Goal: Contribute content: Contribute content

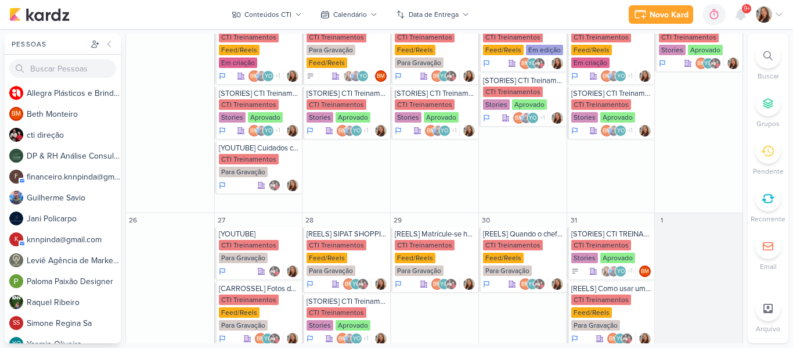
scroll to position [621, 0]
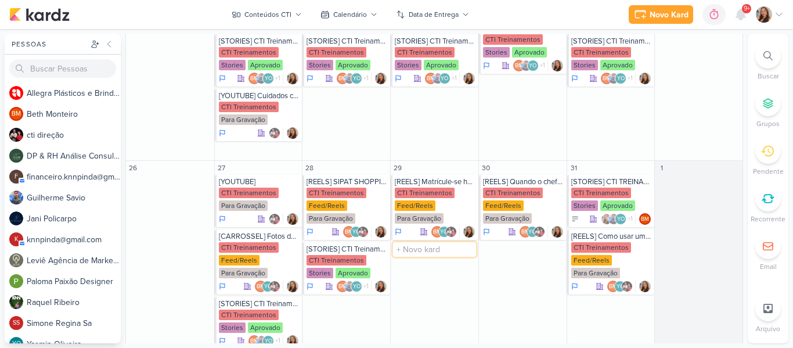
click at [436, 242] on input "text" at bounding box center [434, 249] width 83 height 15
click at [450, 242] on input "[STORI" at bounding box center [434, 249] width 83 height 15
type input "[STORIES] CTI Treinamentos"
click at [429, 255] on div "CTI Treinamentos" at bounding box center [425, 260] width 60 height 10
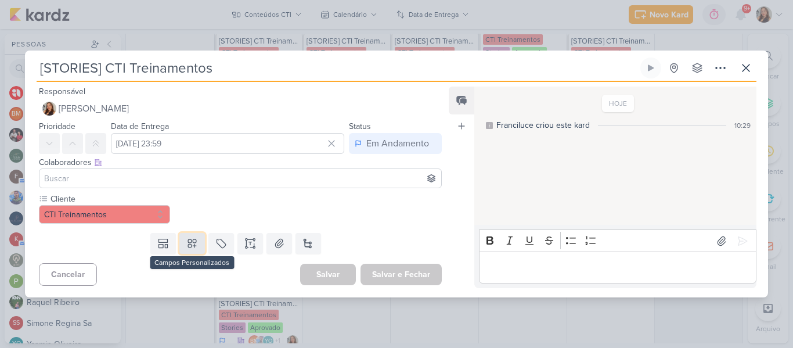
click at [193, 241] on icon at bounding box center [192, 243] width 12 height 12
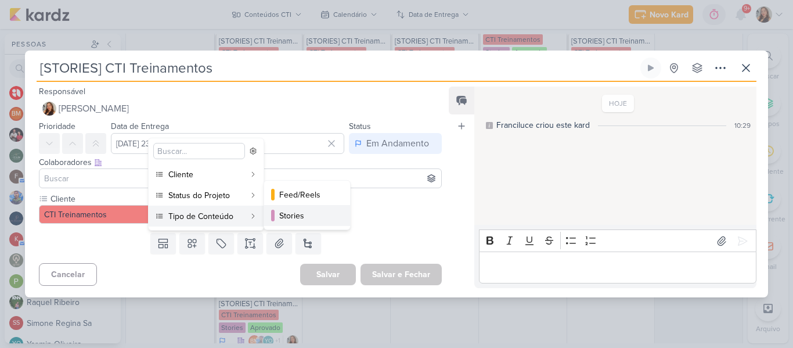
click at [283, 216] on div "Stories" at bounding box center [307, 216] width 57 height 12
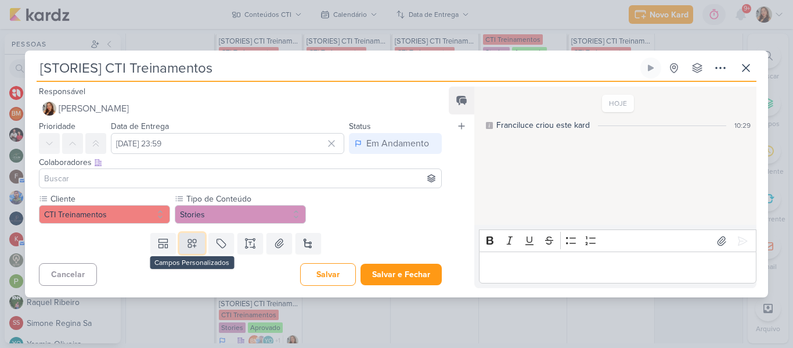
click at [192, 239] on icon at bounding box center [192, 243] width 8 height 8
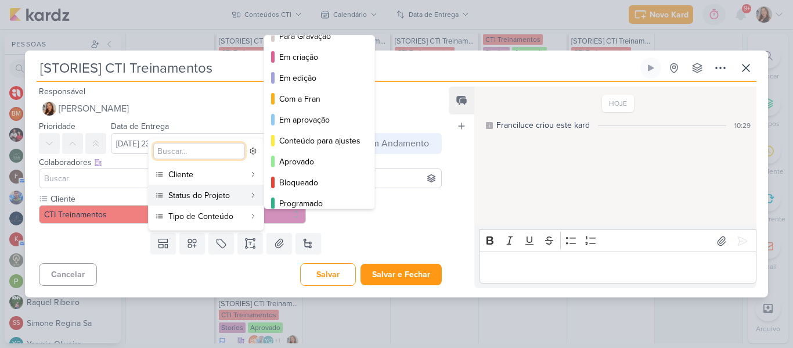
scroll to position [106, 0]
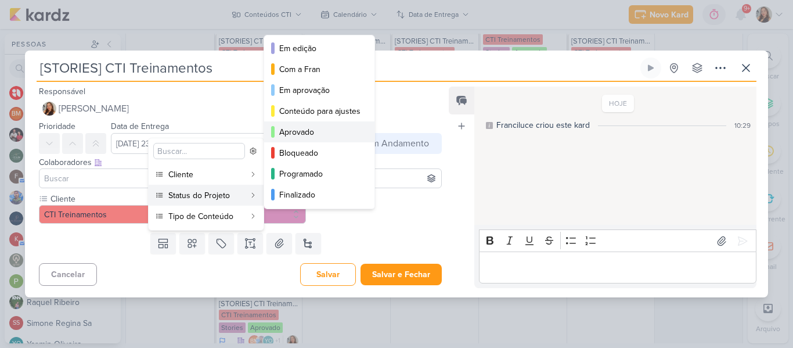
click at [331, 135] on div "Aprovado" at bounding box center [319, 132] width 81 height 12
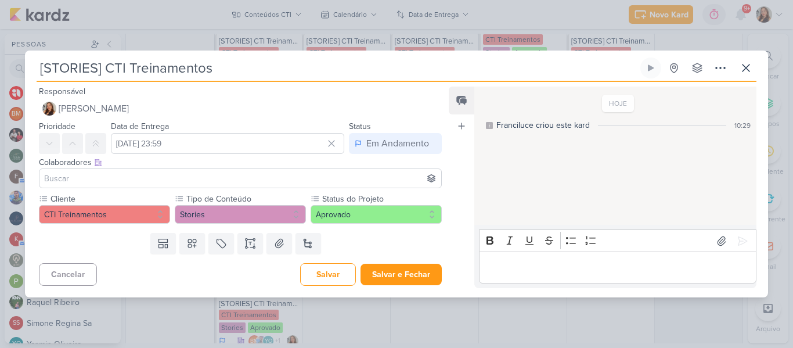
click at [301, 183] on input at bounding box center [240, 178] width 397 height 14
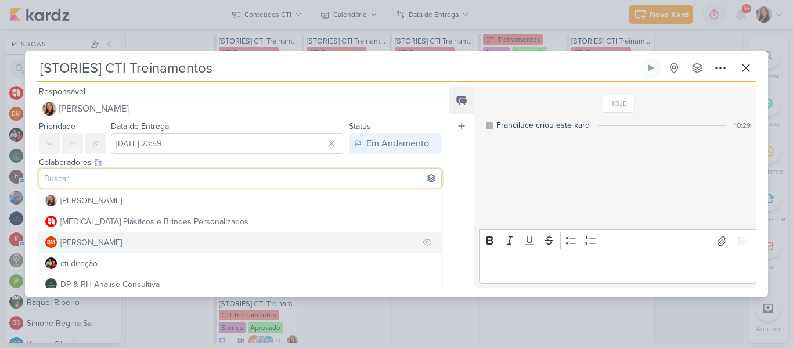
click at [257, 239] on button "BM [GEOGRAPHIC_DATA]" at bounding box center [240, 242] width 402 height 21
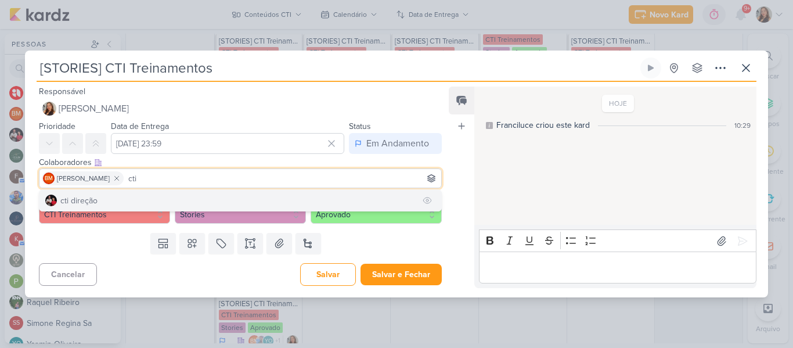
type input "cti"
click at [206, 201] on button "cti direção" at bounding box center [240, 200] width 402 height 21
type input "yasm"
click at [234, 194] on button "YO [MEDICAL_DATA][PERSON_NAME]" at bounding box center [240, 200] width 402 height 21
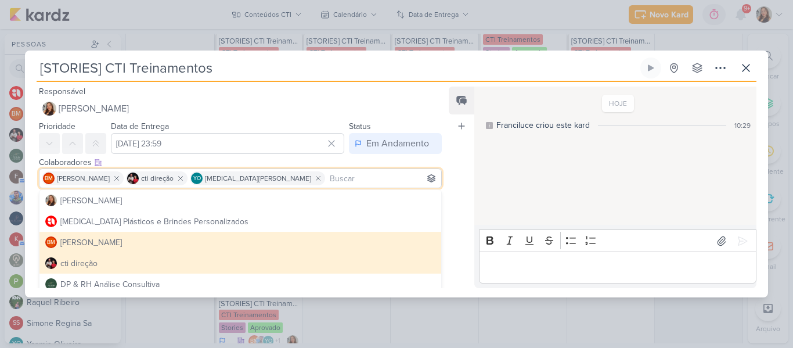
scroll to position [17, 0]
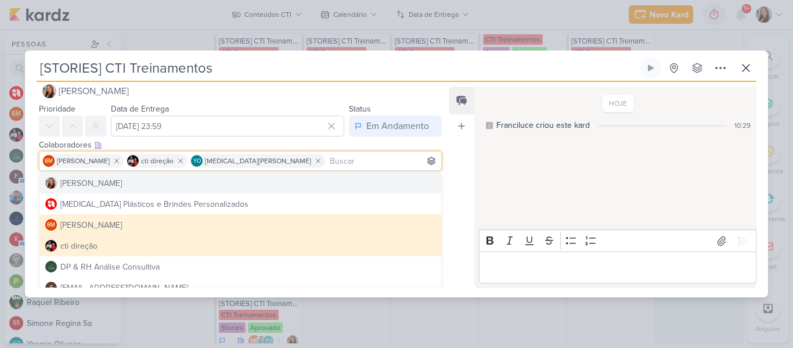
click at [344, 156] on input at bounding box center [382, 161] width 111 height 14
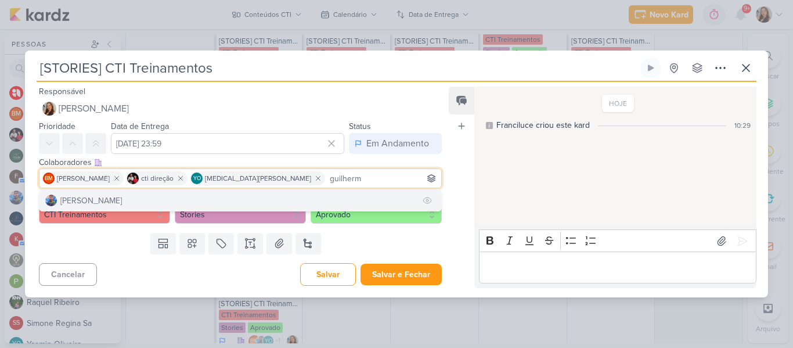
type input "guilherm"
click at [332, 196] on button "[PERSON_NAME]" at bounding box center [240, 200] width 402 height 21
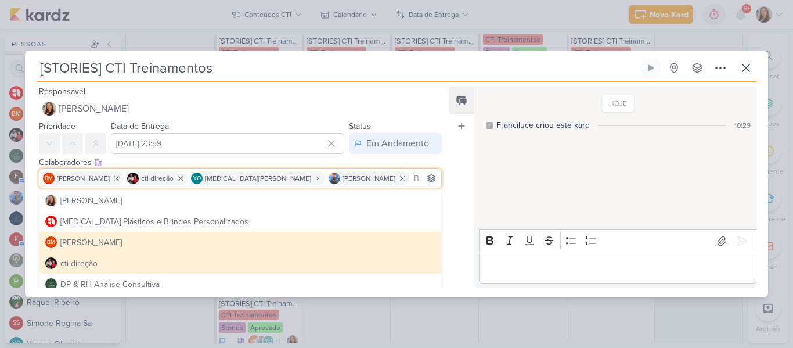
click at [542, 173] on div "HOJE Franciluce criou este kard 10:29" at bounding box center [614, 156] width 281 height 137
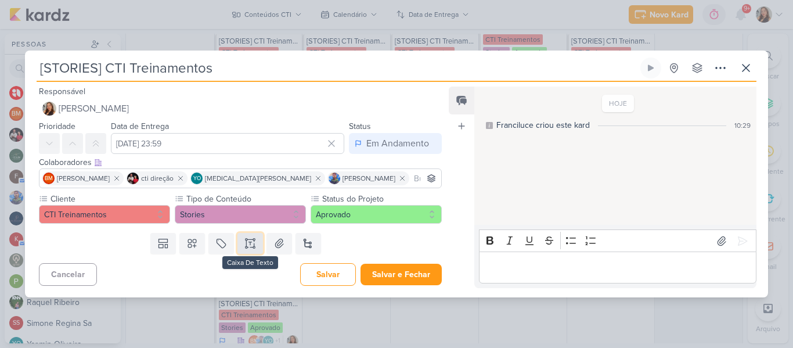
click at [259, 245] on button at bounding box center [250, 243] width 26 height 21
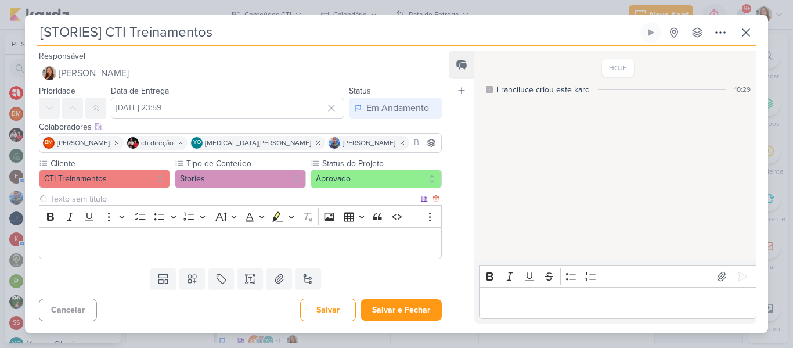
click at [187, 200] on input "text" at bounding box center [233, 199] width 370 height 12
type input "Story 1"
click at [195, 247] on p "Editor editing area: main" at bounding box center [240, 243] width 390 height 14
click at [269, 242] on p "Editor editing area: main" at bounding box center [240, 243] width 390 height 14
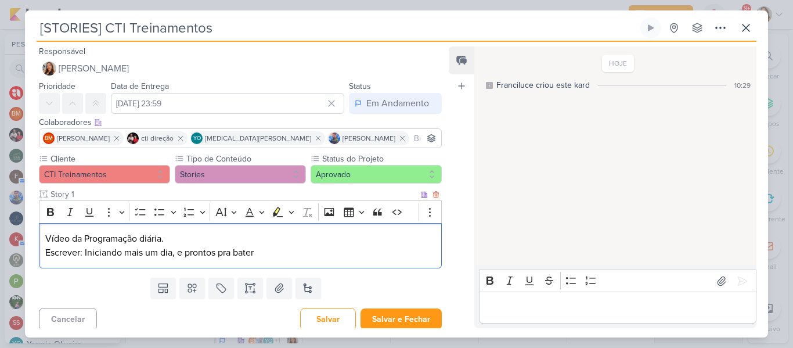
click at [221, 240] on p "Vídeo da Programação diária." at bounding box center [240, 239] width 390 height 14
click at [139, 210] on icon "Editor toolbar" at bounding box center [141, 212] width 12 height 12
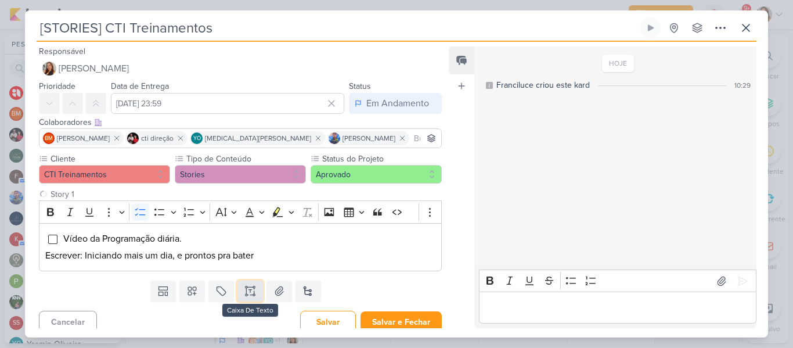
click at [240, 290] on button at bounding box center [250, 290] width 26 height 21
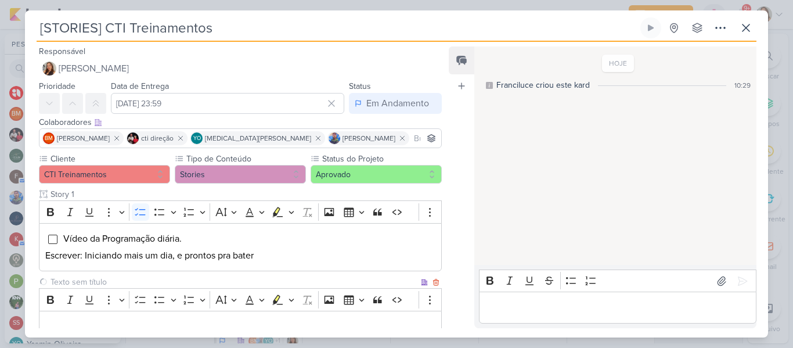
click at [230, 280] on input "text" at bounding box center [233, 282] width 370 height 12
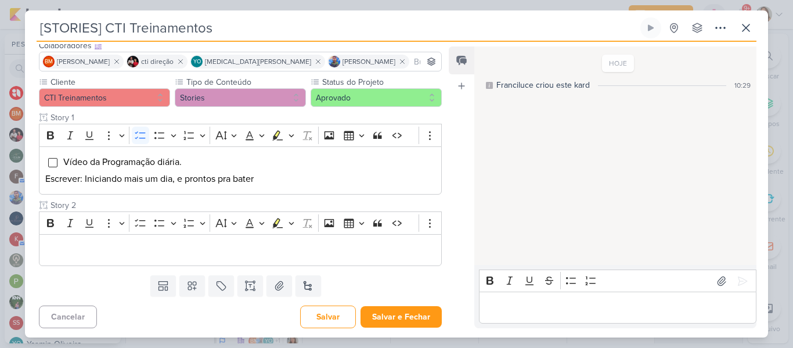
scroll to position [79, 0]
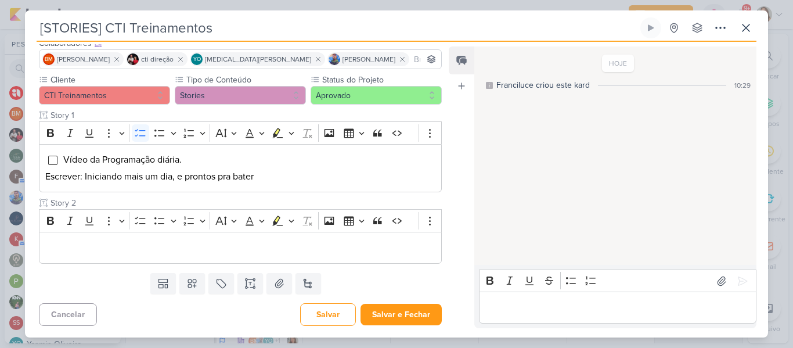
type input "Story 2"
click at [460, 217] on div "Feed Atrelar email Solte o email para atrelar ao kard" at bounding box center [462, 187] width 26 height 282
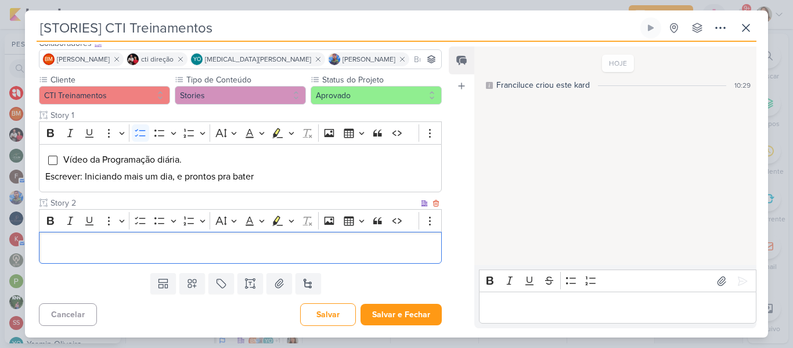
click at [299, 253] on p "Editor editing area: main" at bounding box center [240, 248] width 390 height 14
click at [208, 248] on p "Editor editing area: main" at bounding box center [240, 248] width 390 height 14
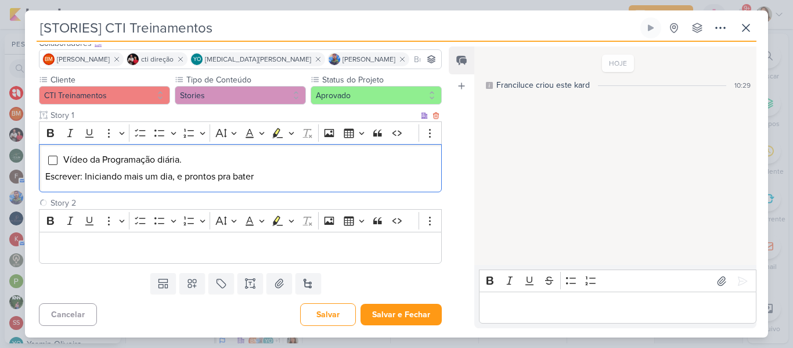
click at [277, 172] on p "Escrever: Iniciando mais um dia, e prontos pra bater" at bounding box center [240, 176] width 390 height 14
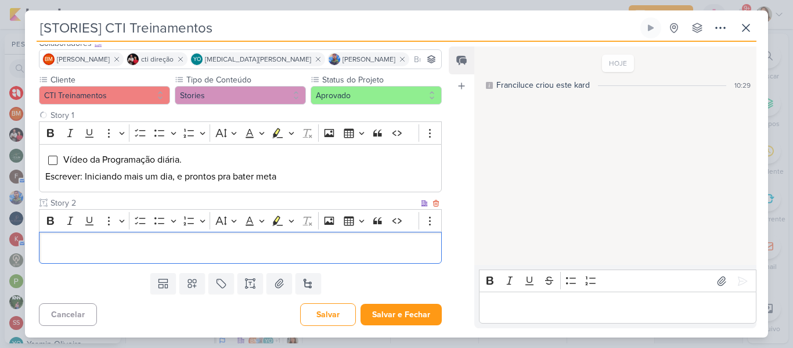
click at [266, 244] on p "Editor editing area: main" at bounding box center [240, 248] width 390 height 14
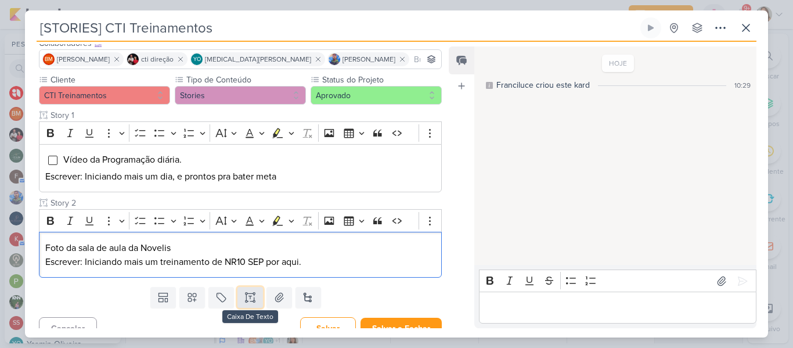
click at [244, 301] on icon at bounding box center [250, 297] width 12 height 12
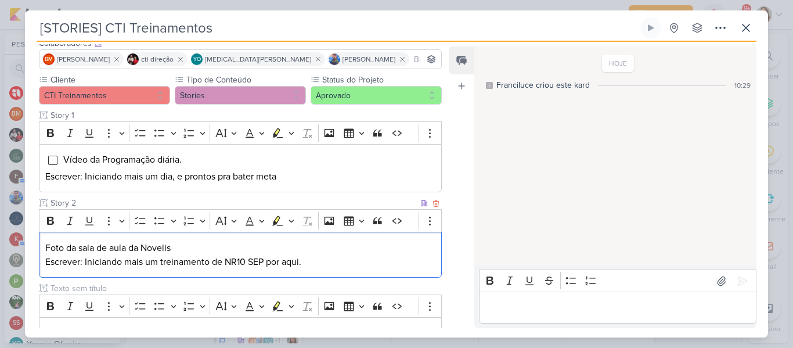
click at [219, 248] on p "Foto da sala de aula da Novelis" at bounding box center [240, 248] width 390 height 14
click at [140, 225] on icon "Editor toolbar" at bounding box center [141, 221] width 12 height 12
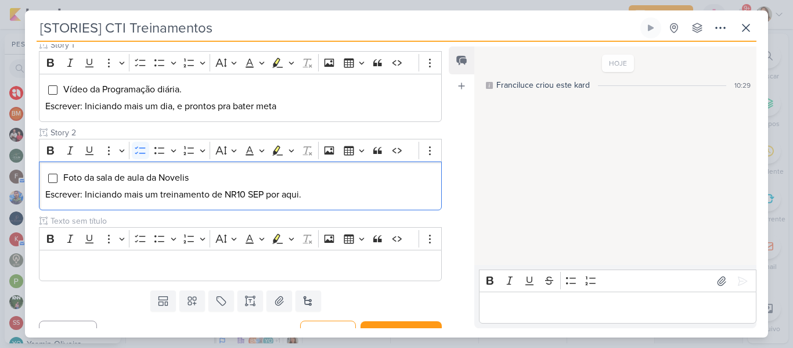
scroll to position [167, 0]
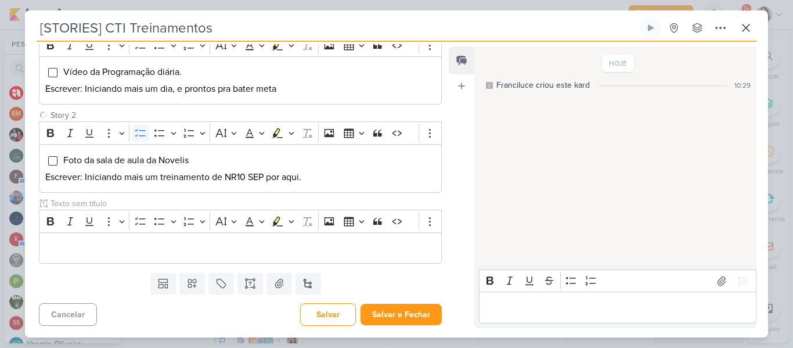
click at [453, 156] on div "Feed Atrelar email Solte o email para atrelar ao kard" at bounding box center [462, 187] width 26 height 282
click at [222, 258] on div "Editor editing area: main" at bounding box center [240, 248] width 403 height 32
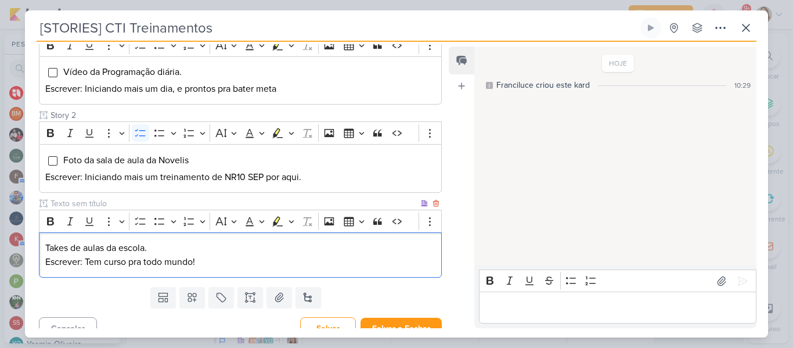
click at [185, 248] on p "Takes de aulas da escola." at bounding box center [240, 248] width 390 height 14
click at [144, 225] on icon "Editor toolbar" at bounding box center [141, 221] width 12 height 12
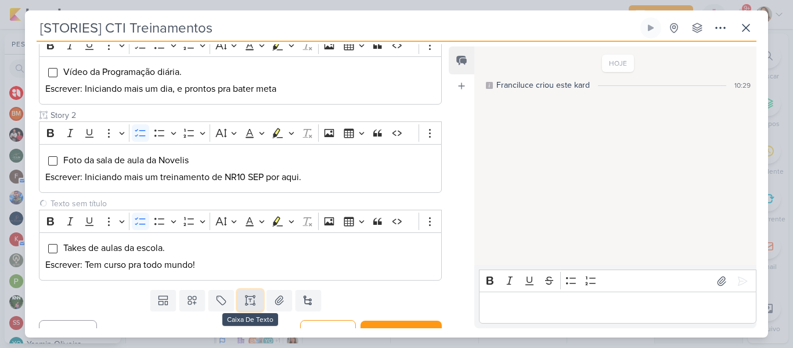
click at [244, 301] on icon at bounding box center [250, 300] width 12 height 12
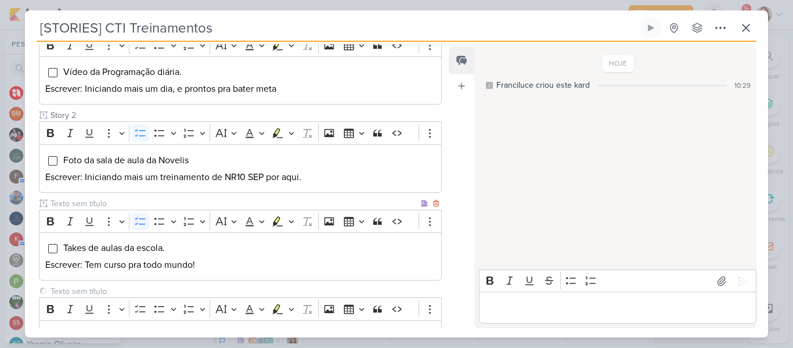
click at [154, 204] on input "text" at bounding box center [233, 203] width 370 height 12
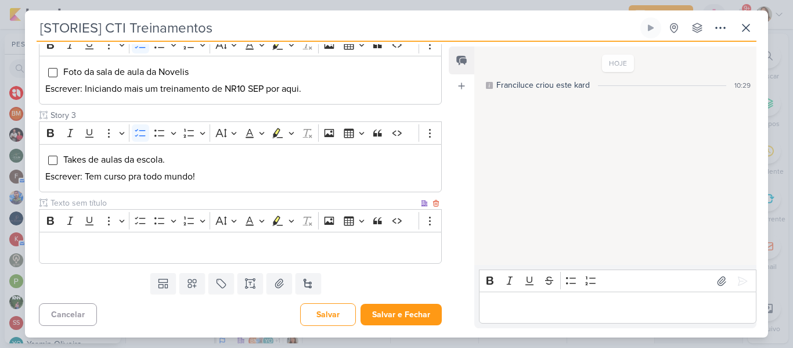
type input "Story 3"
click at [413, 240] on div "Editor editing area: main" at bounding box center [240, 248] width 403 height 32
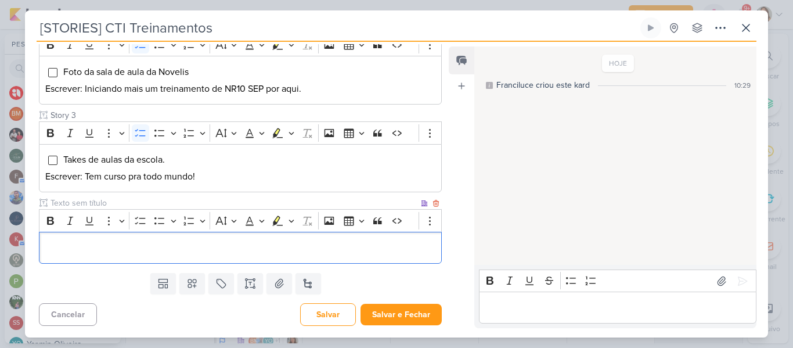
click at [175, 252] on p "Editor editing area: main" at bounding box center [240, 247] width 390 height 14
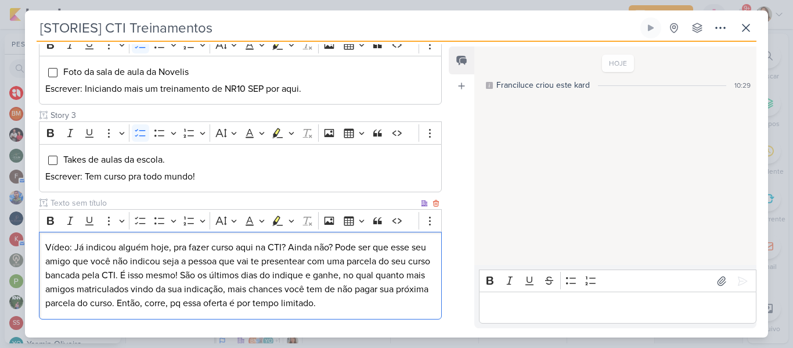
click at [63, 252] on p "Vídeo: Já indicou alguém hoje, pra fazer curso aqui na CTI? Ainda não? Pode ser…" at bounding box center [240, 275] width 390 height 70
click at [142, 225] on icon "Editor toolbar" at bounding box center [141, 221] width 12 height 12
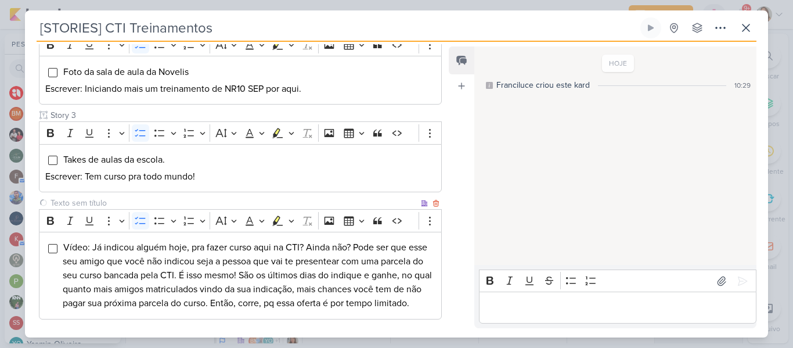
click at [111, 200] on input "text" at bounding box center [233, 203] width 370 height 12
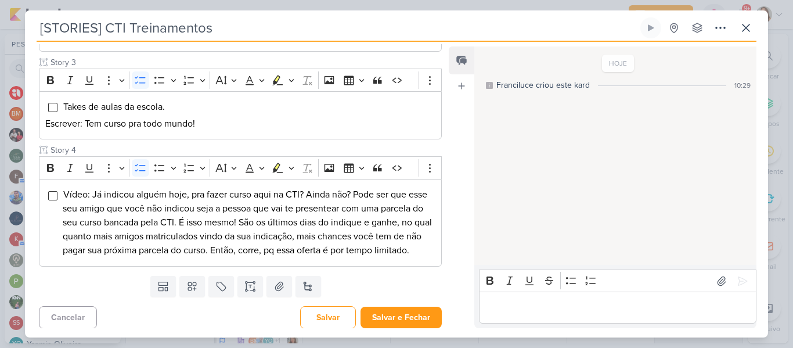
scroll to position [311, 0]
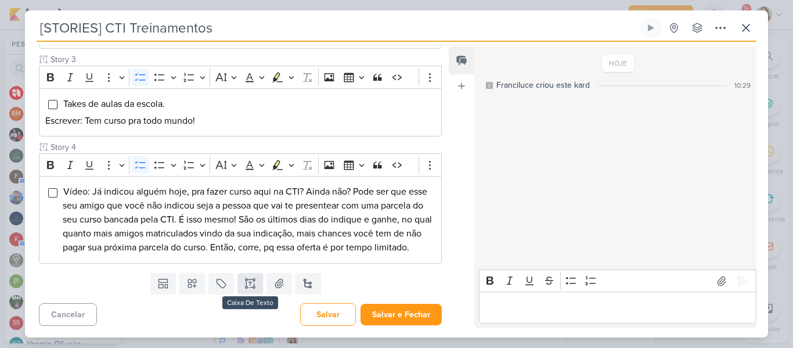
type input "Story 4"
click at [246, 282] on icon at bounding box center [250, 283] width 12 height 12
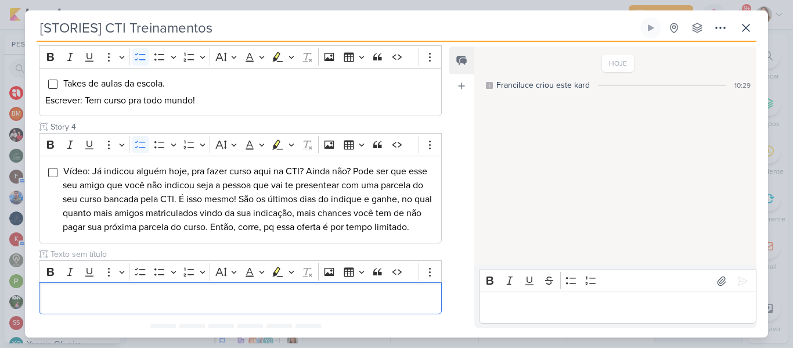
scroll to position [381, 0]
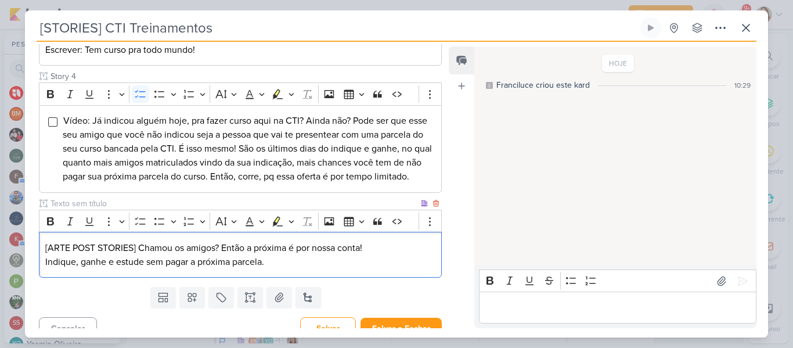
click at [113, 205] on input "text" at bounding box center [233, 203] width 370 height 12
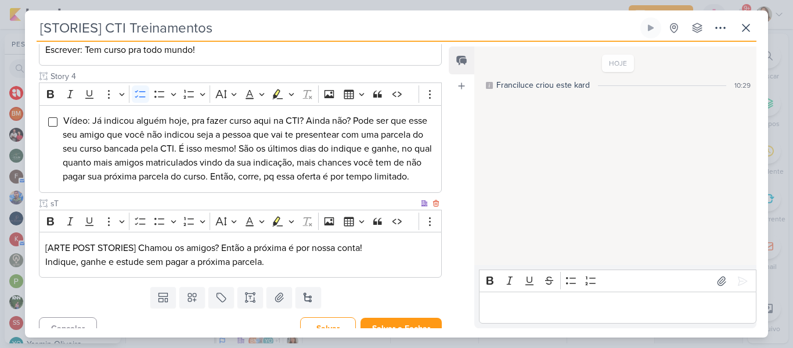
type input "s"
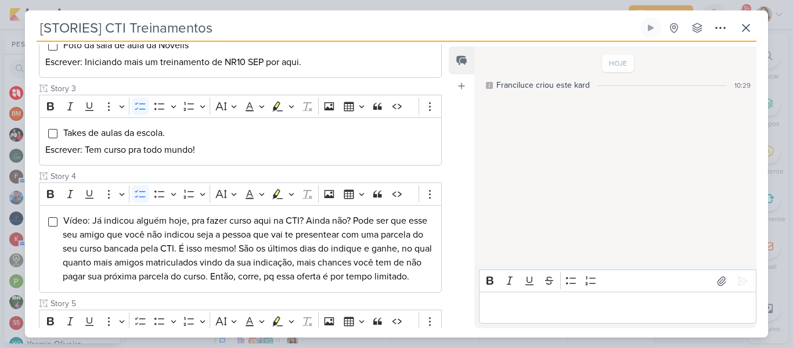
scroll to position [395, 0]
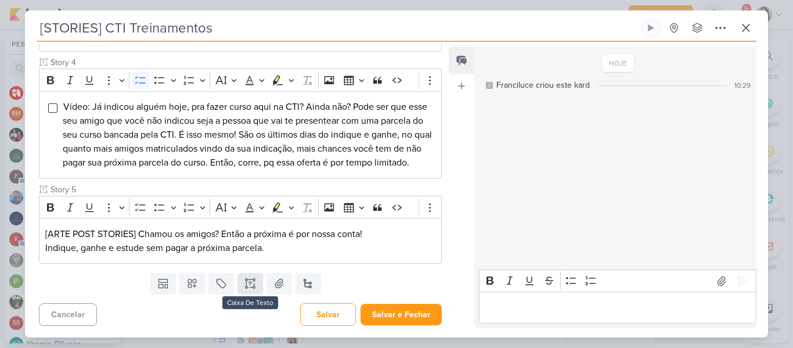
type input "Story 5"
click at [259, 288] on button at bounding box center [250, 283] width 26 height 21
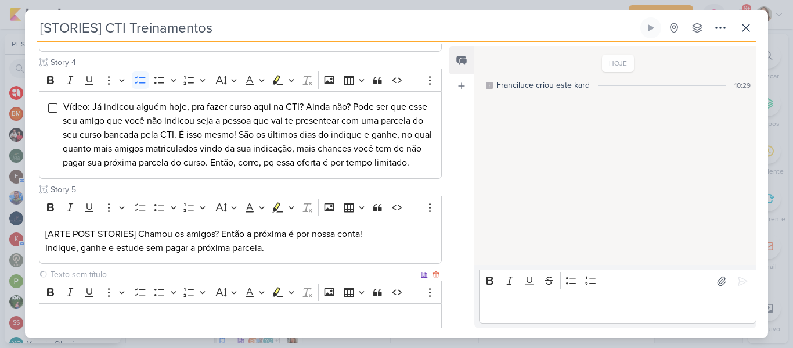
click at [237, 272] on input "text" at bounding box center [233, 274] width 370 height 12
type input "Story 6"
click at [223, 324] on p "Editor editing area: main" at bounding box center [240, 319] width 390 height 14
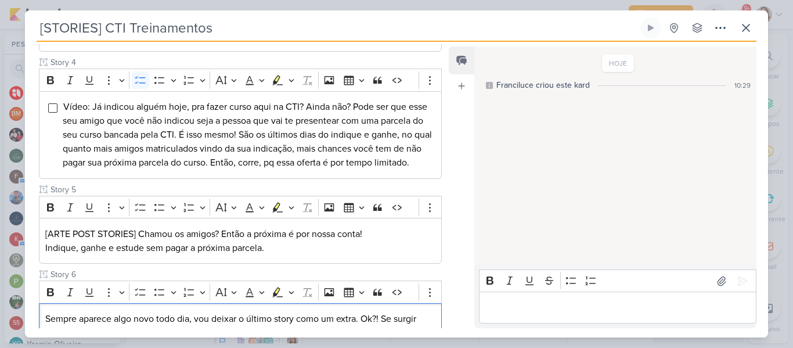
scroll to position [481, 0]
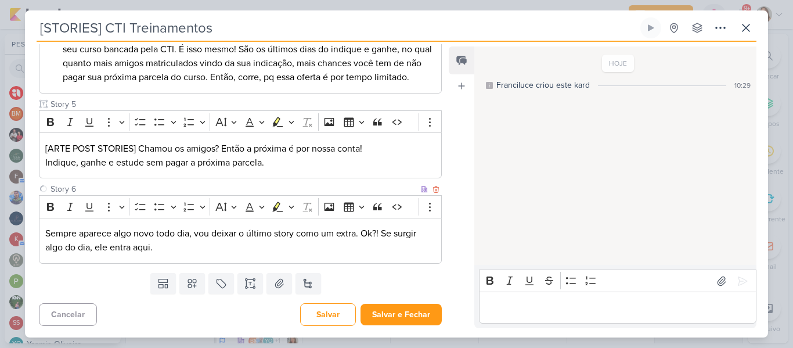
click at [142, 216] on div "Bold Italic Underline More To-do List Bulleted List Bulleted List Numbered List…" at bounding box center [229, 207] width 374 height 22
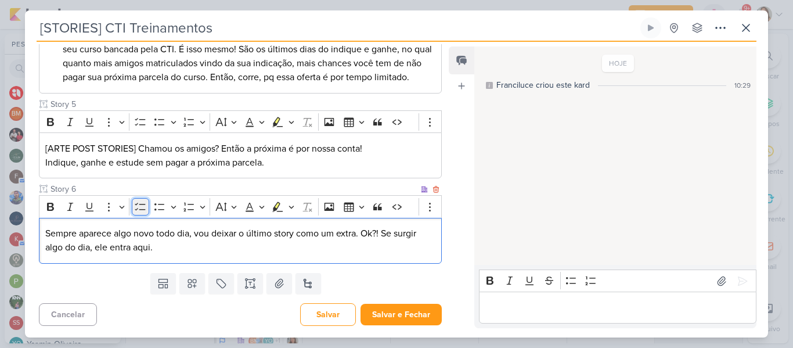
click at [140, 211] on icon "Editor toolbar" at bounding box center [141, 207] width 12 height 12
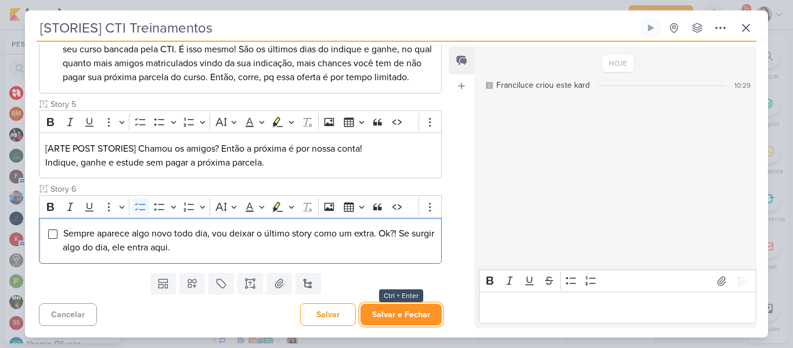
click at [360, 316] on button "Salvar e Fechar" at bounding box center [400, 314] width 81 height 21
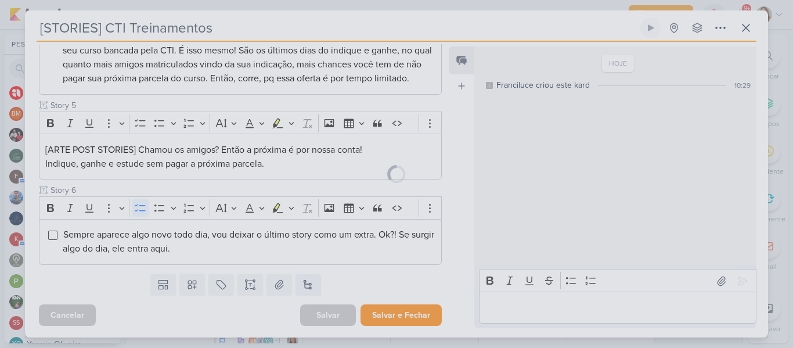
scroll to position [479, 0]
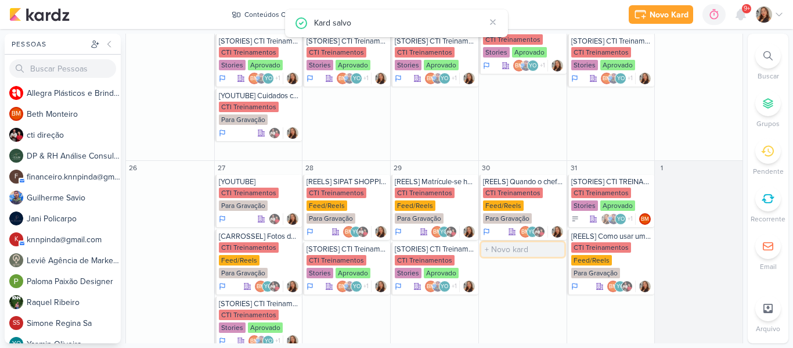
click at [506, 242] on input "text" at bounding box center [522, 249] width 83 height 15
type input "[STORIES] CTI Treinamentos"
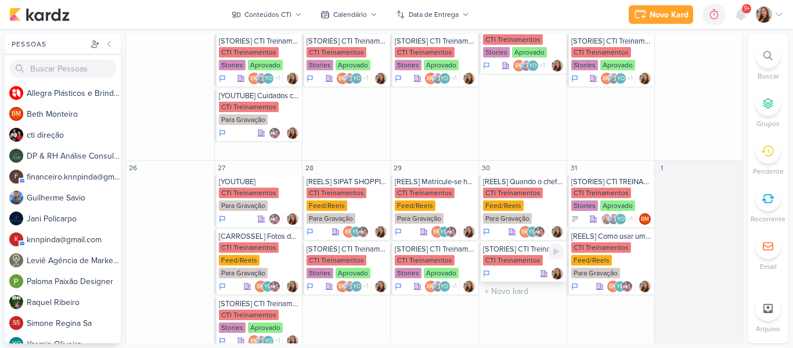
click at [513, 244] on div "[STORIES] CTI Treinamentos" at bounding box center [523, 248] width 81 height 9
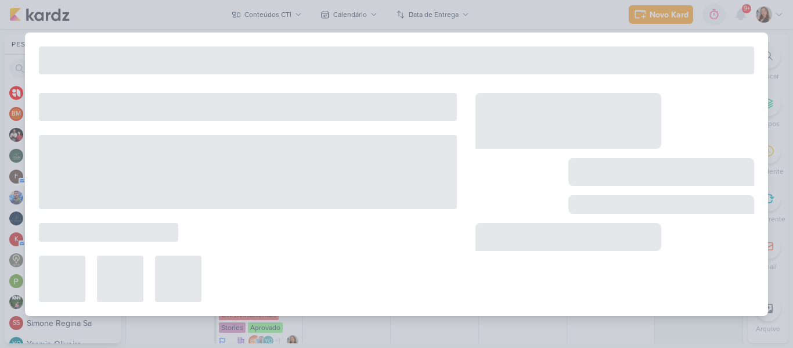
type input "[DATE] 23:59"
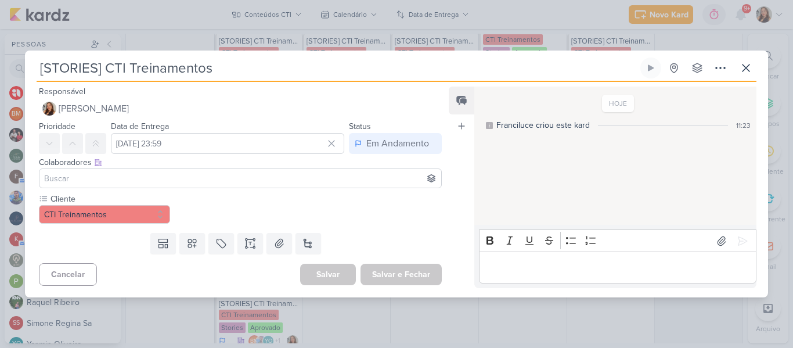
click at [370, 183] on input at bounding box center [240, 178] width 397 height 14
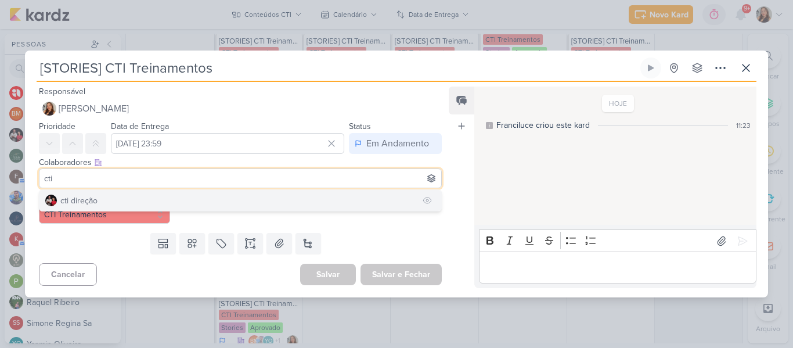
type input "cti"
click at [275, 194] on button "cti direção" at bounding box center [240, 200] width 402 height 21
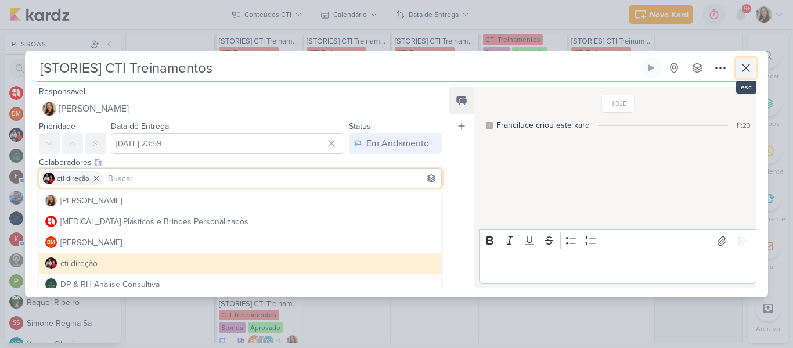
click at [750, 66] on icon at bounding box center [746, 68] width 14 height 14
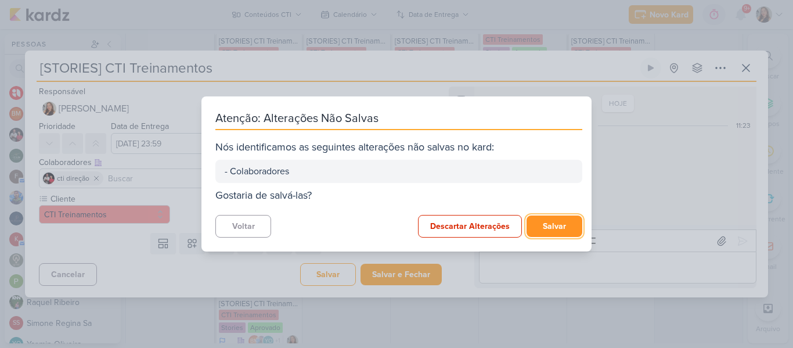
click at [544, 228] on button "Salvar" at bounding box center [554, 225] width 56 height 21
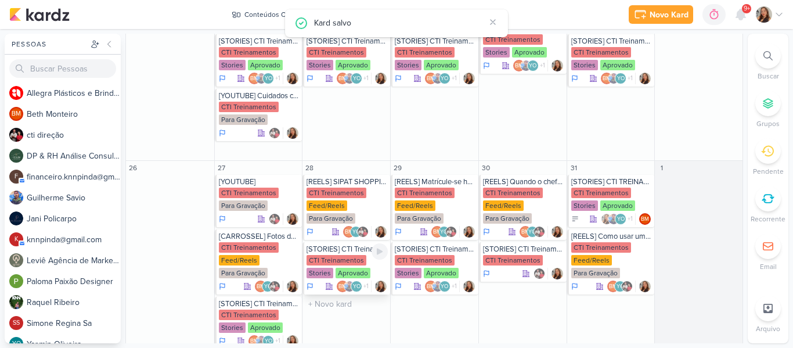
click at [340, 255] on div "CTI Treinamentos Stories Aprovado" at bounding box center [346, 267] width 81 height 24
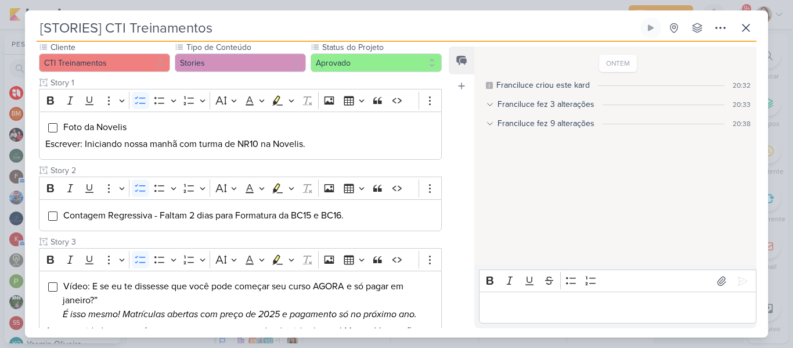
scroll to position [114, 0]
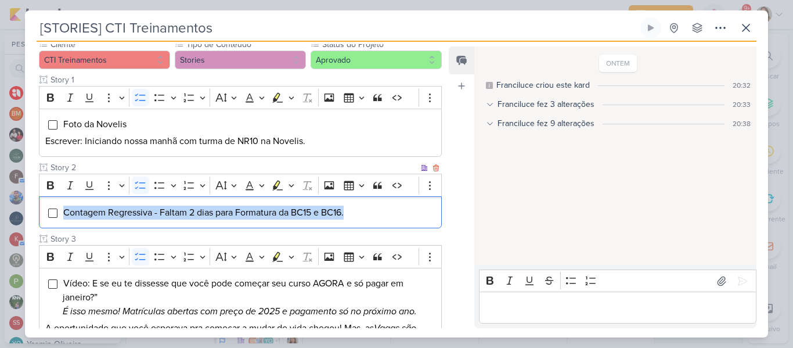
drag, startPoint x: 369, startPoint y: 212, endPoint x: 64, endPoint y: 215, distance: 305.3
click at [64, 215] on li "Contagem Regressiva - Faltam 2 dias para Formatura da BC15 e BC16." at bounding box center [249, 212] width 373 height 14
copy span "Contagem Regressiva - Faltam 2 dias para Formatura da BC15 e BC16."
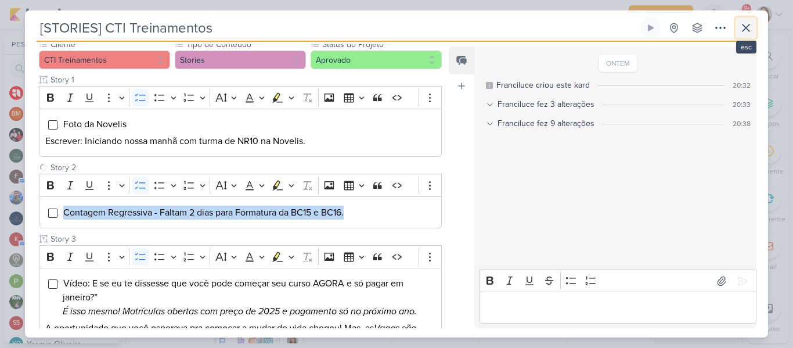
click at [744, 30] on icon at bounding box center [745, 27] width 7 height 7
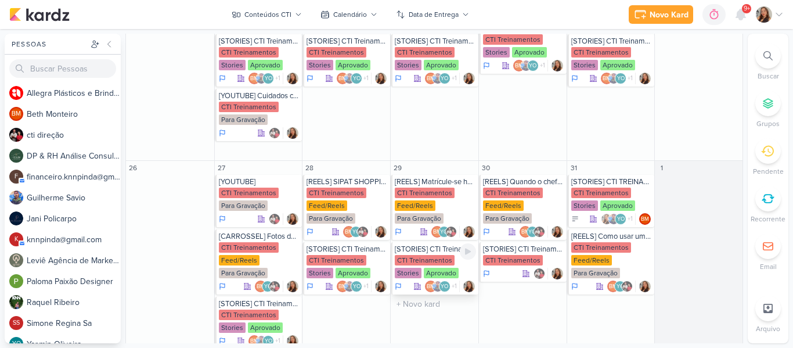
click at [415, 244] on div "[STORIES] CTI Treinamentos" at bounding box center [435, 248] width 81 height 9
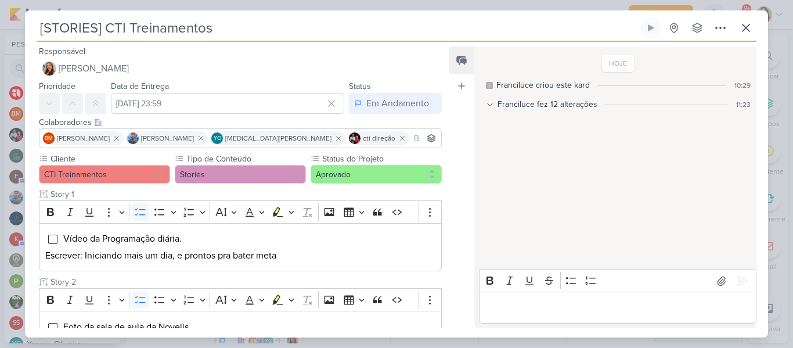
scroll to position [481, 0]
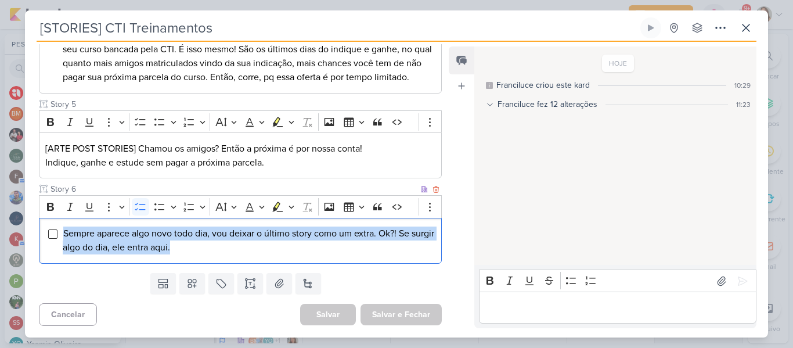
drag, startPoint x: 243, startPoint y: 243, endPoint x: 58, endPoint y: 231, distance: 184.9
click at [58, 231] on div "Sempre aparece algo novo todo dia, vou deixar o último story como um extra. Ok?…" at bounding box center [240, 241] width 403 height 46
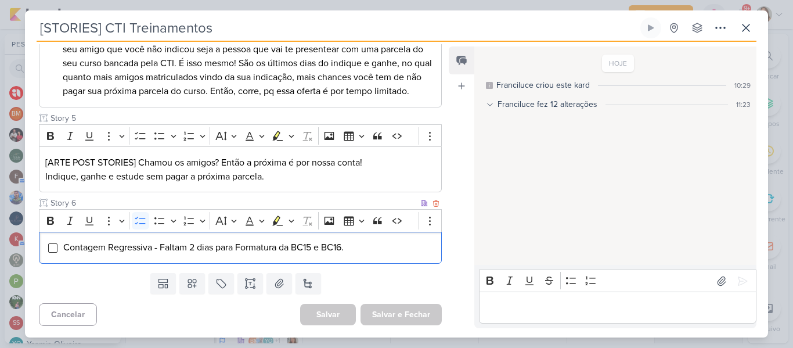
scroll to position [467, 0]
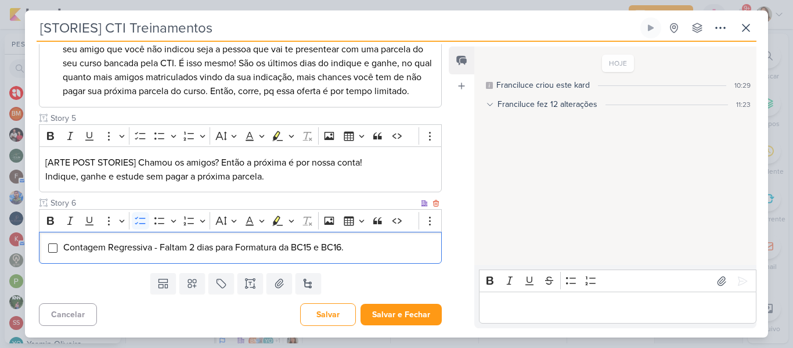
click at [188, 246] on span "Contagem Regressiva - Faltam 2 dias para Formatura da BC15 e BC16." at bounding box center [203, 247] width 280 height 12
click at [189, 246] on span "Contagem Regressiva - Falta 2 dias para Formatura da BC15 e BC16." at bounding box center [199, 247] width 273 height 12
click at [204, 246] on span "Contagem Regressiva - Falta 1 dias para Formatura da BC15 e BC16." at bounding box center [198, 247] width 270 height 12
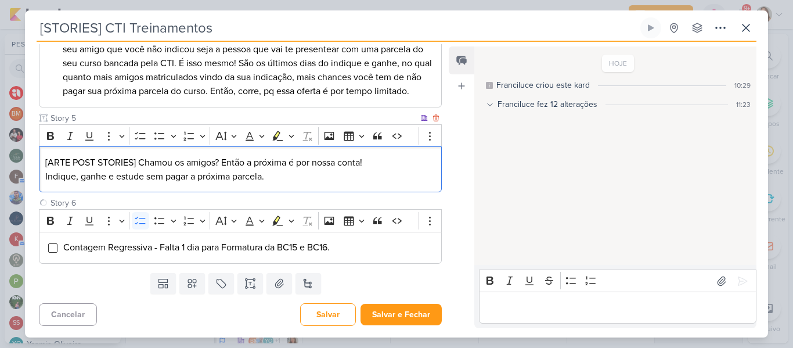
click at [52, 161] on p "[ARTE POST STORIES] Chamou os amigos? Então a próxima é por nossa conta! Indiqu…" at bounding box center [240, 170] width 390 height 28
click at [136, 138] on icon "Editor toolbar" at bounding box center [141, 136] width 12 height 12
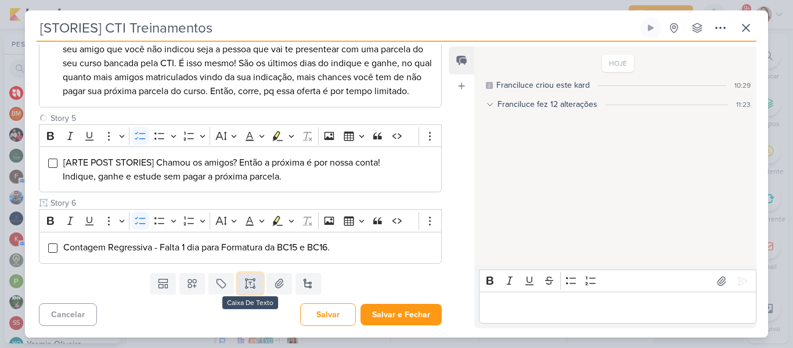
click at [245, 284] on icon at bounding box center [250, 283] width 12 height 12
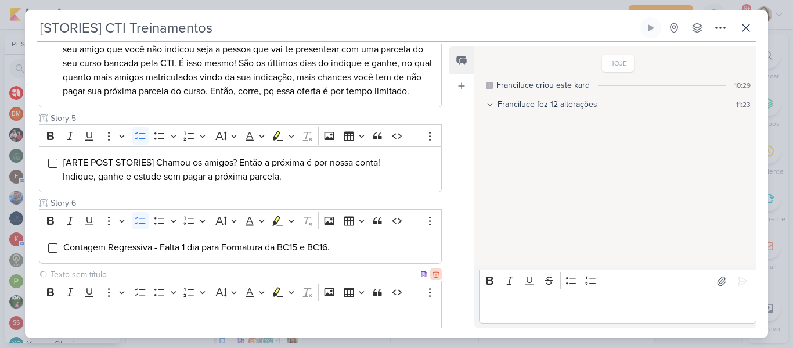
click at [432, 273] on icon at bounding box center [436, 274] width 8 height 8
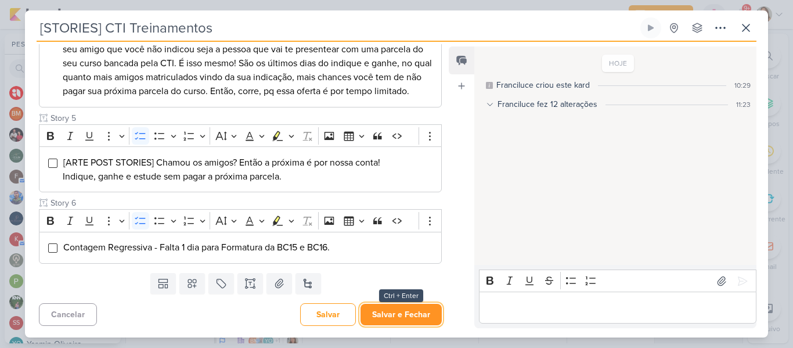
click at [409, 322] on button "Salvar e Fechar" at bounding box center [400, 314] width 81 height 21
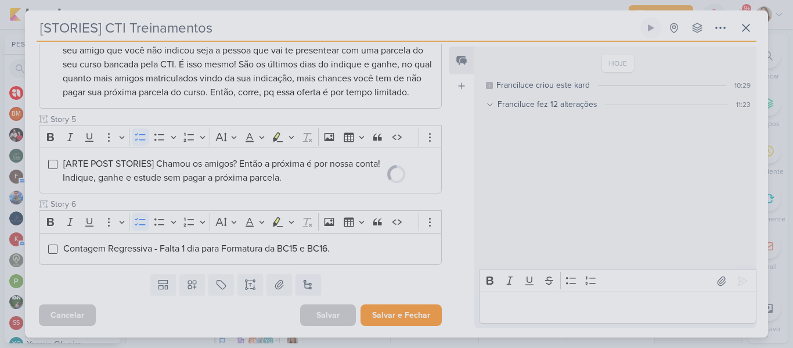
scroll to position [466, 0]
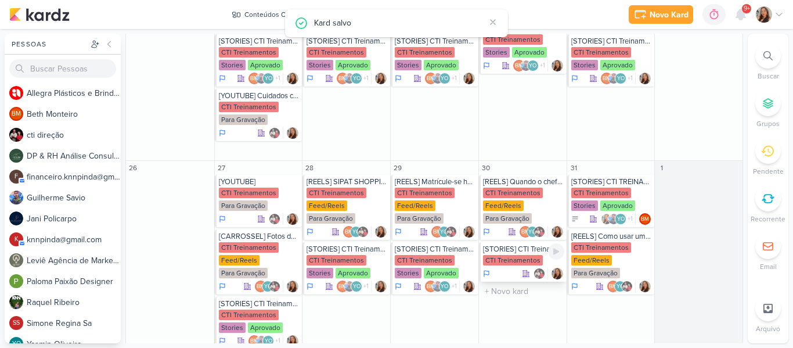
click at [504, 255] on div "CTI Treinamentos" at bounding box center [513, 260] width 60 height 10
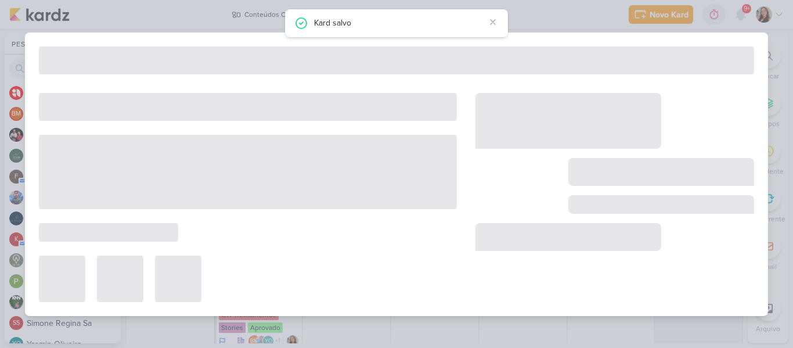
type input "[DATE] 23:59"
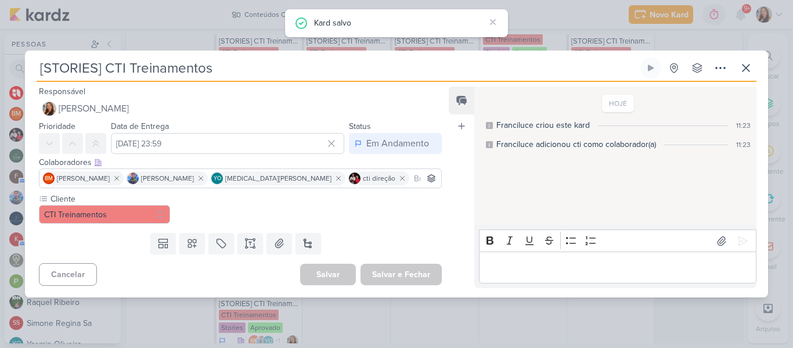
scroll to position [0, 0]
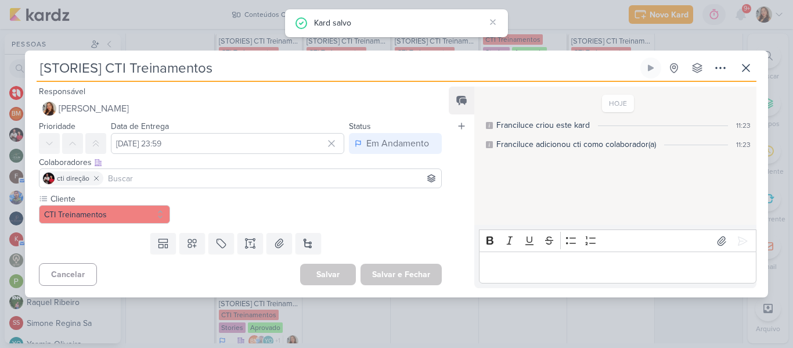
click at [281, 179] on input at bounding box center [272, 178] width 333 height 14
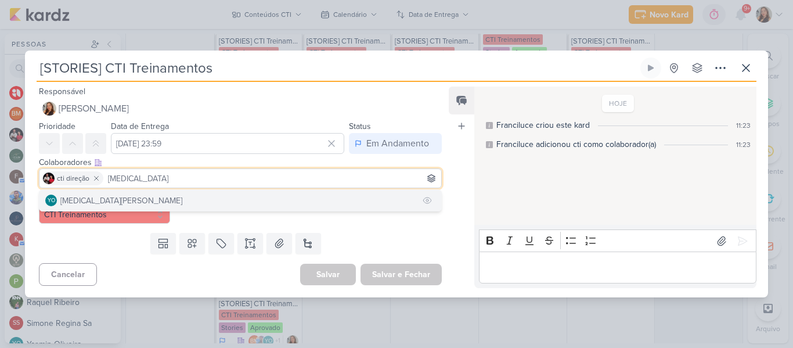
type input "[MEDICAL_DATA]"
click at [248, 195] on button "YO [MEDICAL_DATA][PERSON_NAME]" at bounding box center [240, 200] width 402 height 21
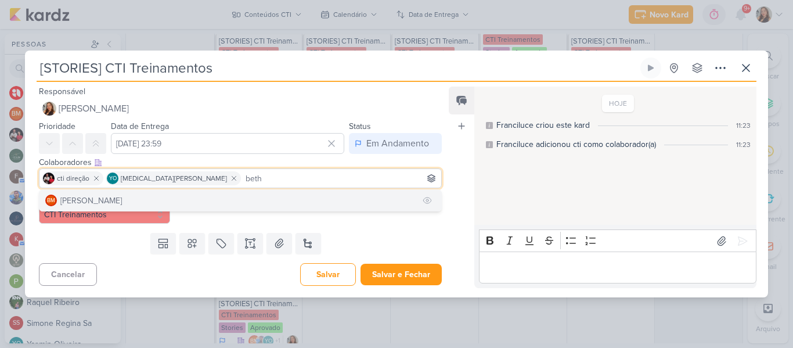
type input "beth"
click at [214, 193] on button "BM [GEOGRAPHIC_DATA]" at bounding box center [240, 200] width 402 height 21
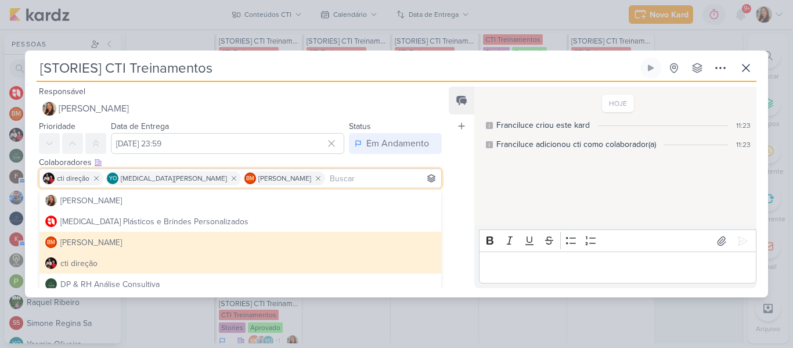
type input "h"
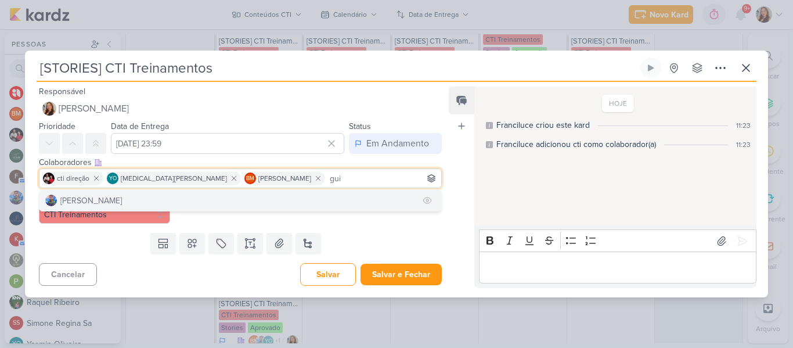
type input "gui"
click at [177, 201] on button "[PERSON_NAME]" at bounding box center [240, 200] width 402 height 21
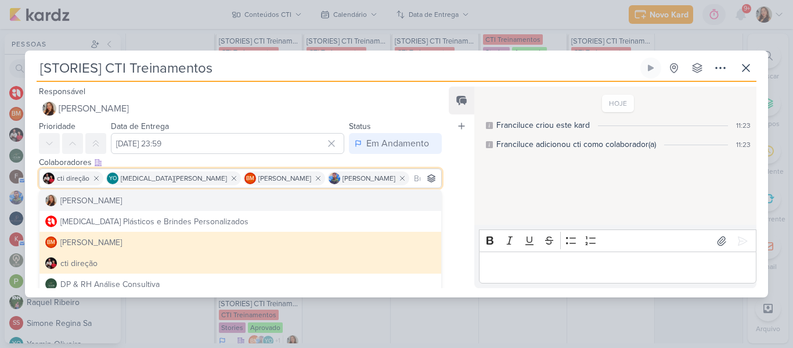
click at [484, 200] on div "HOJE Franciluce criou este kard 11:23 Franciluce adicionou cti como colaborador…" at bounding box center [614, 156] width 281 height 137
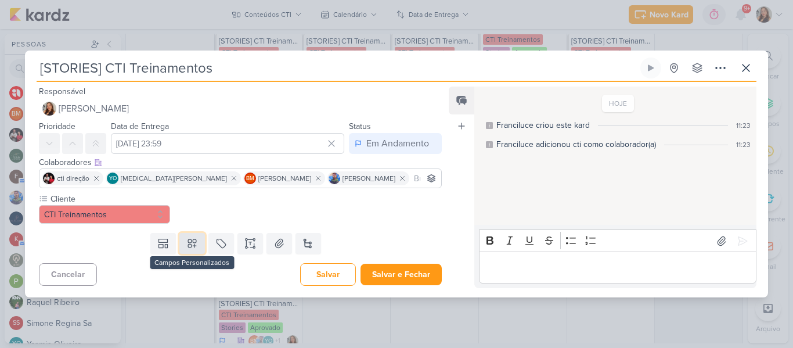
click at [186, 248] on icon at bounding box center [192, 243] width 12 height 12
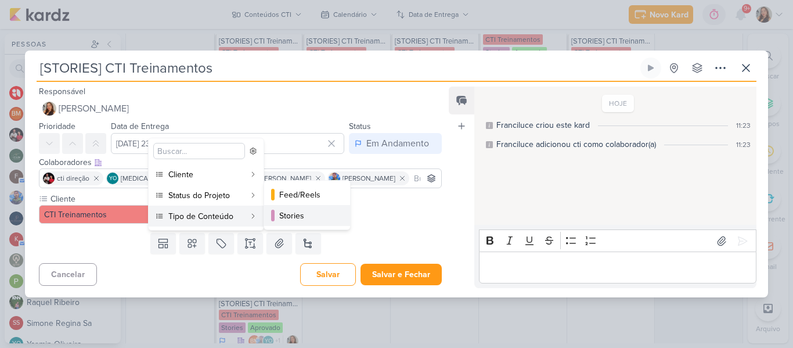
click at [273, 218] on div at bounding box center [272, 216] width 3 height 12
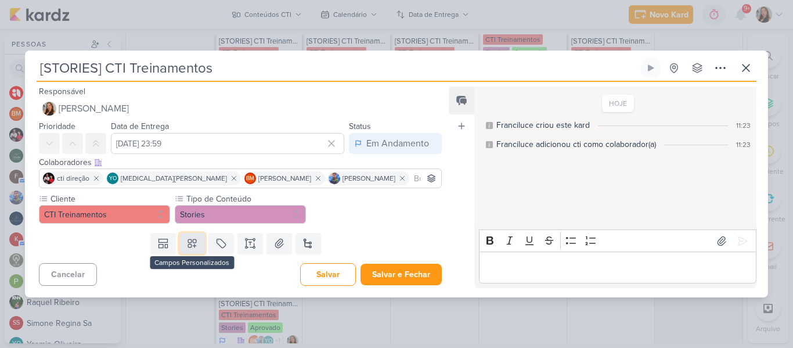
click at [188, 247] on icon at bounding box center [192, 243] width 8 height 8
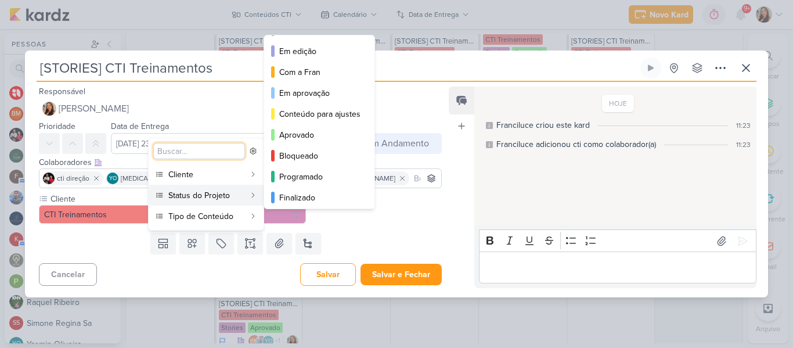
scroll to position [106, 0]
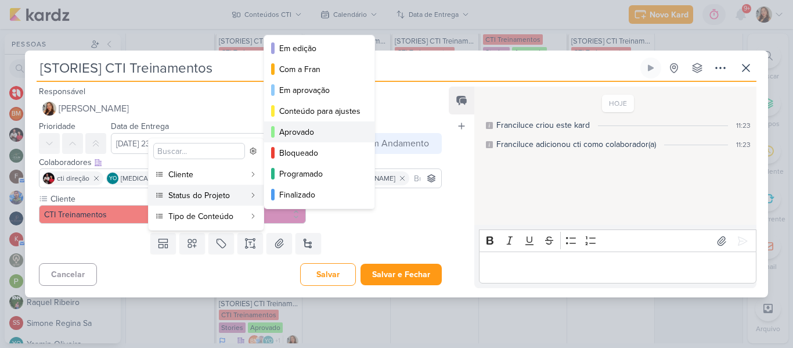
click at [325, 140] on button "Aprovado" at bounding box center [319, 131] width 110 height 21
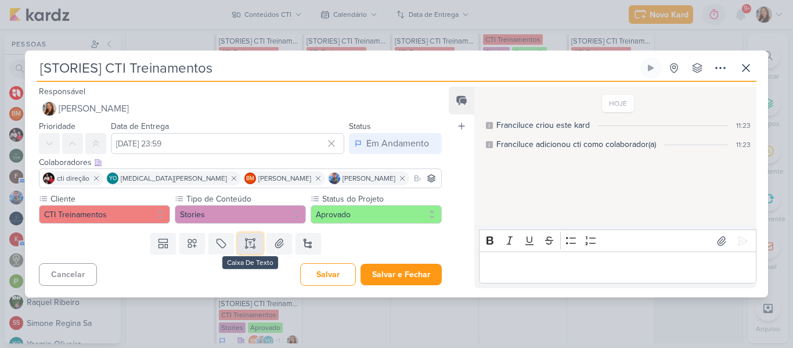
click at [254, 242] on button at bounding box center [250, 243] width 26 height 21
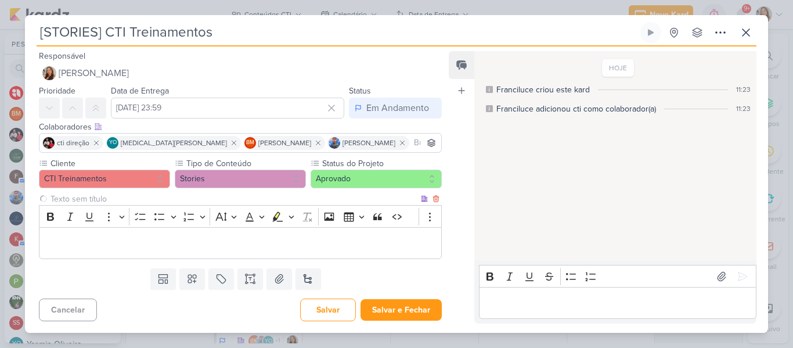
click at [207, 204] on input "text" at bounding box center [233, 199] width 370 height 12
type input "Story 1"
click at [212, 234] on div "Editor editing area: main" at bounding box center [240, 243] width 403 height 32
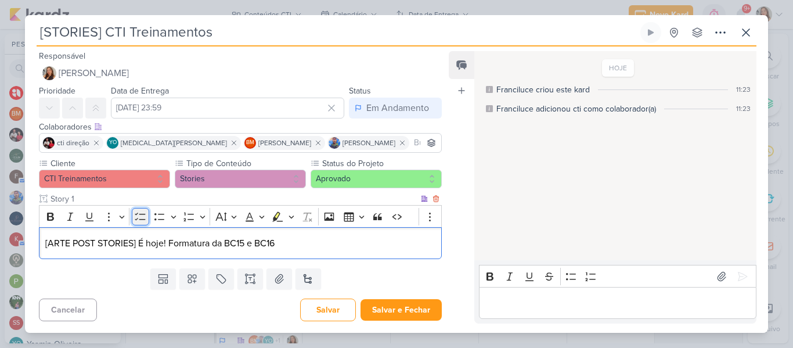
click at [141, 223] on button "To-do List" at bounding box center [140, 216] width 17 height 17
click at [244, 276] on icon at bounding box center [250, 279] width 12 height 12
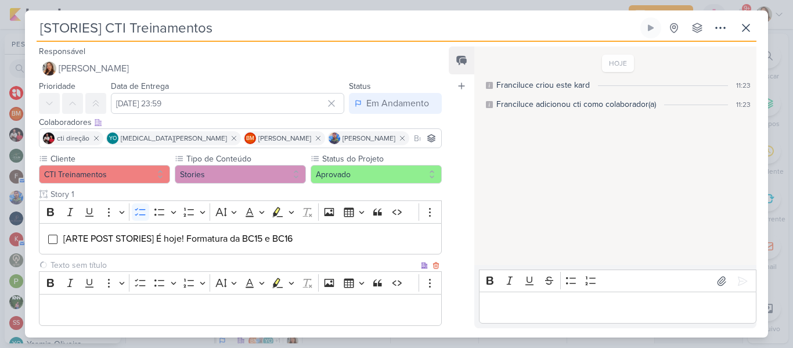
click at [223, 266] on input "text" at bounding box center [233, 265] width 370 height 12
type input "Story 2"
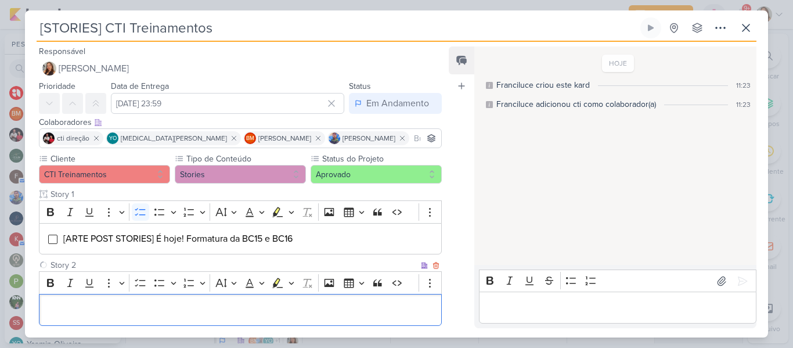
click at [222, 309] on p "Editor editing area: main" at bounding box center [240, 310] width 390 height 14
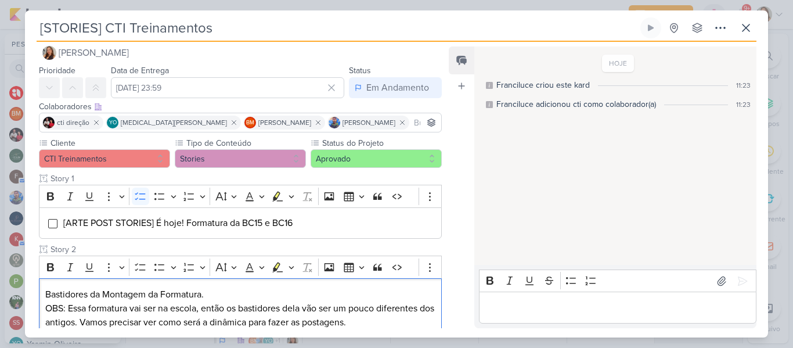
scroll to position [90, 0]
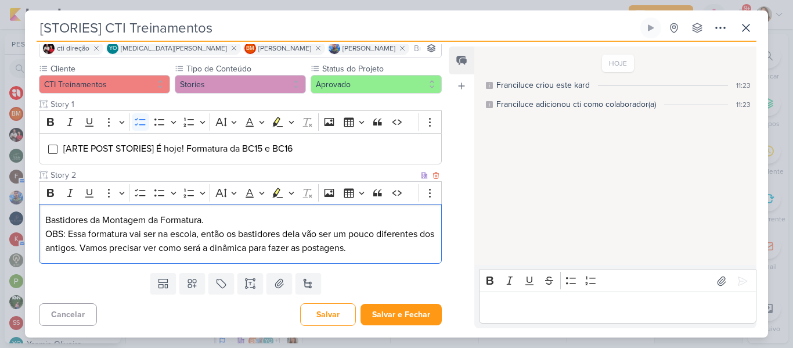
click at [252, 225] on p "Bastidores da Montagem da Formatura. OBS: Essa formatura vai ser na escola, ent…" at bounding box center [240, 234] width 390 height 42
click at [145, 192] on icon "Editor toolbar" at bounding box center [141, 193] width 12 height 12
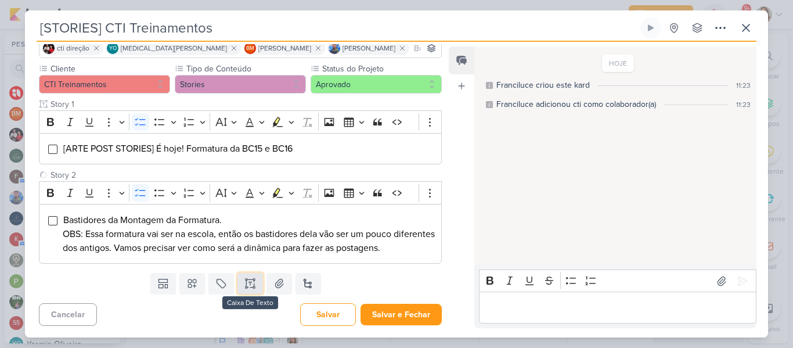
click at [244, 278] on icon at bounding box center [250, 283] width 12 height 12
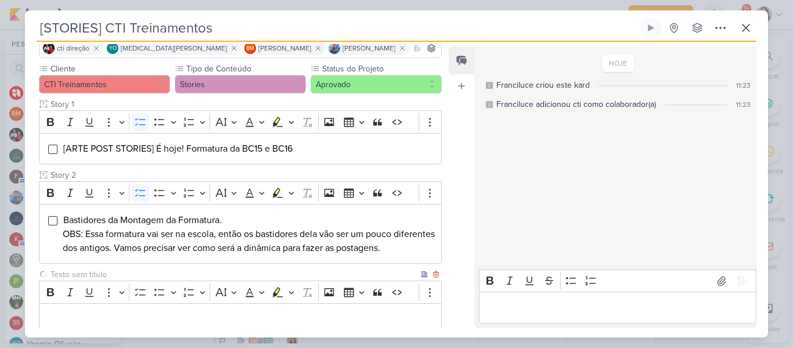
click at [237, 275] on input "text" at bounding box center [233, 274] width 370 height 12
type input "Story 3"
click at [229, 324] on p "Editor editing area: main" at bounding box center [240, 319] width 390 height 14
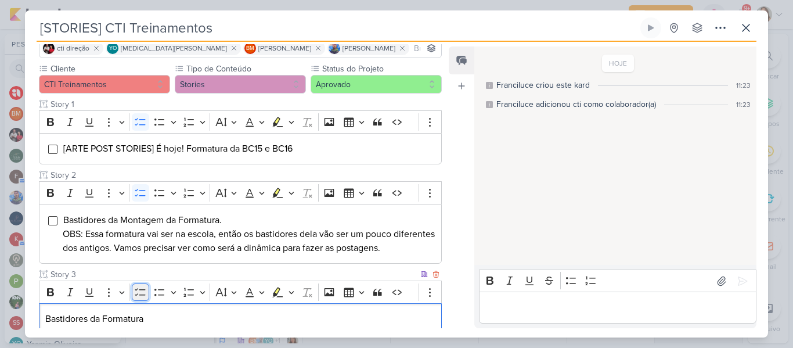
click at [145, 298] on button "To-do List" at bounding box center [140, 291] width 17 height 17
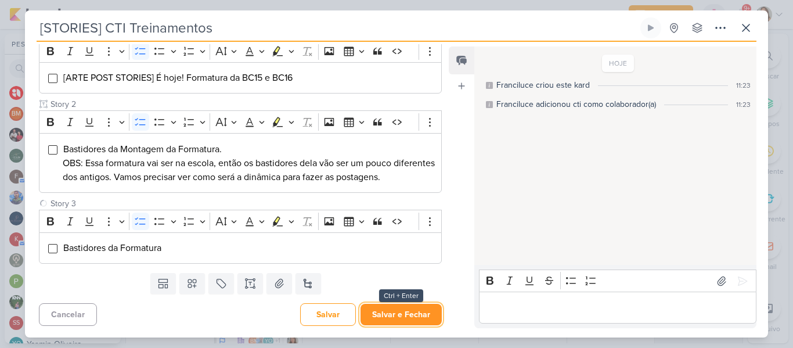
click at [403, 305] on button "Salvar e Fechar" at bounding box center [400, 314] width 81 height 21
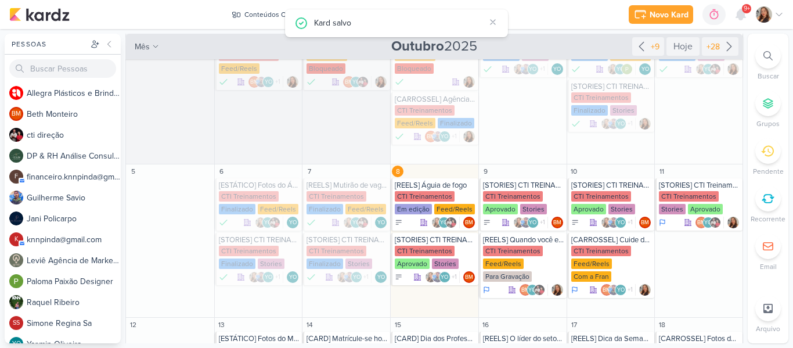
scroll to position [44, 0]
